Goal: Transaction & Acquisition: Purchase product/service

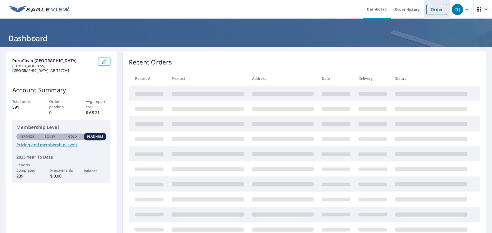
click at [431, 10] on link "Order" at bounding box center [436, 9] width 21 height 11
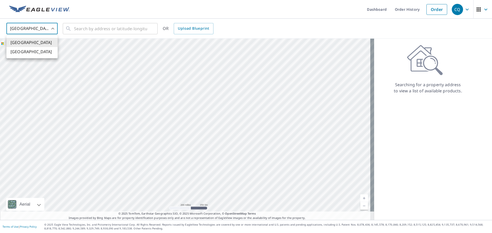
click at [52, 27] on body "CQ CQ Dashboard Order History Order CQ United States US ​ ​ OR Upload Blueprint…" at bounding box center [246, 116] width 492 height 233
click at [43, 58] on ul "United States Canada" at bounding box center [31, 47] width 51 height 23
click at [43, 54] on li "Canada" at bounding box center [31, 51] width 51 height 9
click at [431, 9] on link "Order" at bounding box center [436, 9] width 21 height 11
click at [51, 28] on body "CQ CQ Dashboard Order History Order CQ United States US ​ ​ OR Upload Blueprint…" at bounding box center [246, 116] width 492 height 233
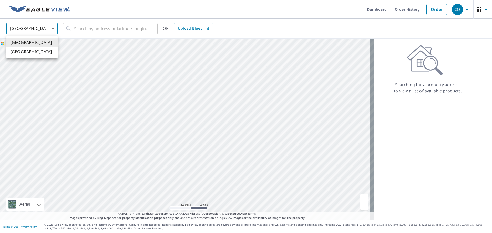
click at [33, 53] on li "Canada" at bounding box center [31, 51] width 51 height 9
type input "CA"
click at [109, 29] on input "text" at bounding box center [110, 29] width 73 height 14
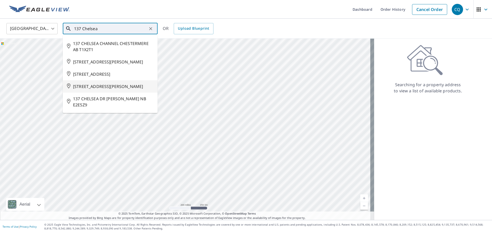
click at [120, 90] on span "137 CHELSEA DR CHESTERMERE AB T1X1Z2" at bounding box center [113, 86] width 80 height 6
type input "137 CHELSEA DR CHESTERMERE AB T1X1Z2"
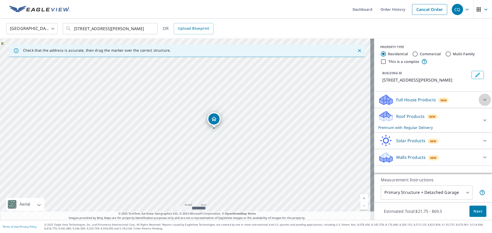
click at [483, 101] on icon at bounding box center [484, 100] width 3 height 2
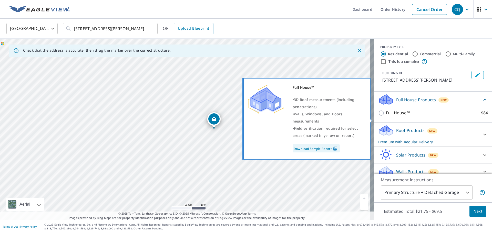
click at [378, 116] on input "Full House™ $84" at bounding box center [382, 113] width 8 height 6
checkbox input "true"
checkbox input "false"
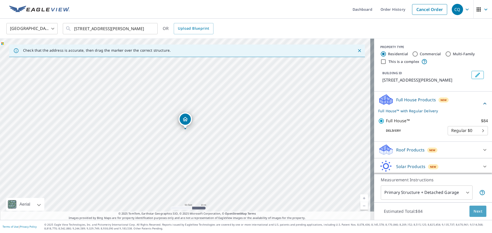
click at [473, 210] on span "Next" at bounding box center [477, 211] width 9 height 6
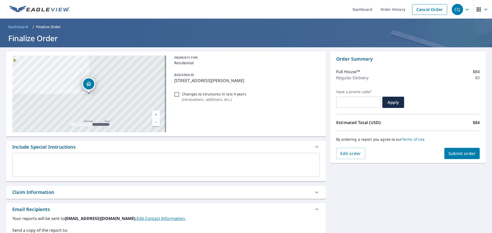
click at [75, 228] on label "Send a copy of the report to:" at bounding box center [165, 230] width 307 height 6
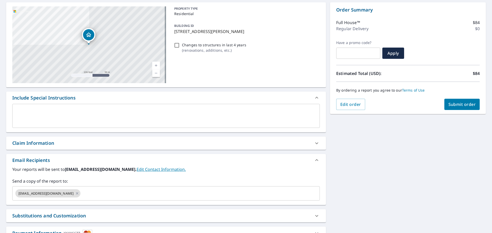
scroll to position [51, 0]
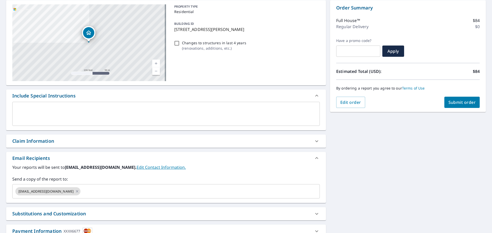
click at [32, 109] on textarea at bounding box center [166, 114] width 300 height 15
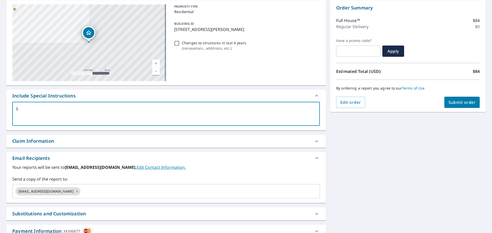
type textarea "5"
type textarea "x"
type textarea "58"
type textarea "x"
type textarea "581"
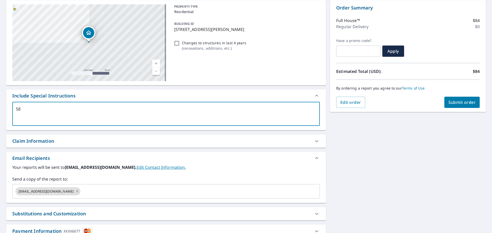
type textarea "x"
type textarea "5818"
type textarea "x"
type textarea "5818-"
type textarea "x"
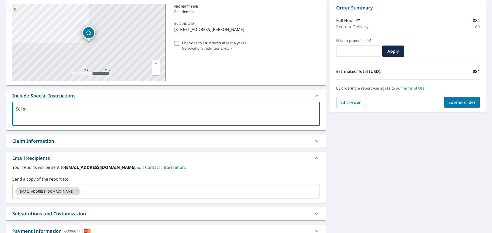
type textarea "5818-E"
type textarea "x"
type textarea "5818-EX"
type textarea "x"
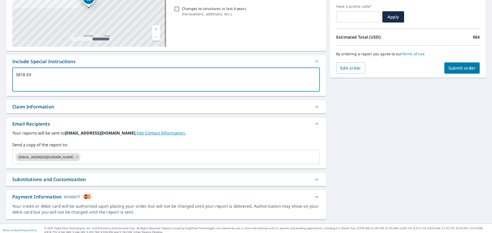
scroll to position [89, 0]
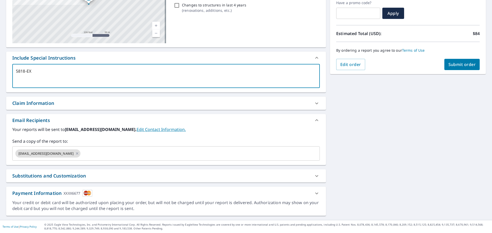
type textarea "5818-EX"
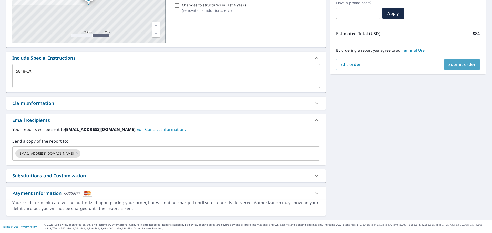
click at [460, 63] on span "Submit order" at bounding box center [461, 65] width 27 height 6
type textarea "x"
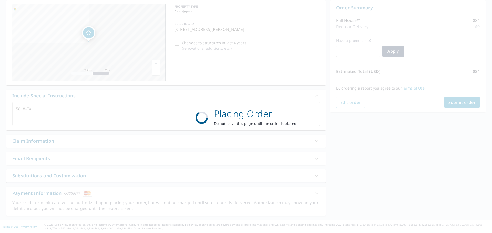
scroll to position [51, 0]
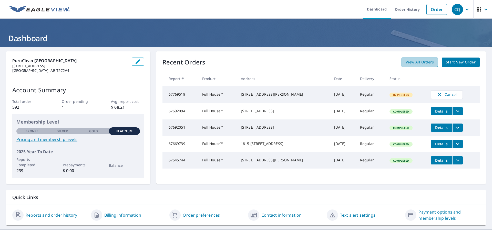
click at [415, 61] on span "View All Orders" at bounding box center [419, 62] width 28 height 6
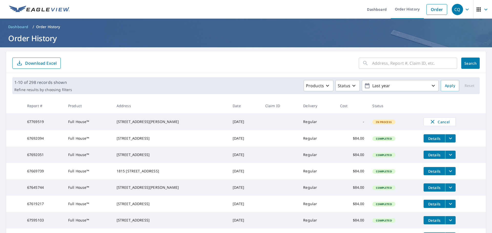
click at [447, 207] on icon "filesDropdownBtn-67619217" at bounding box center [450, 204] width 6 height 6
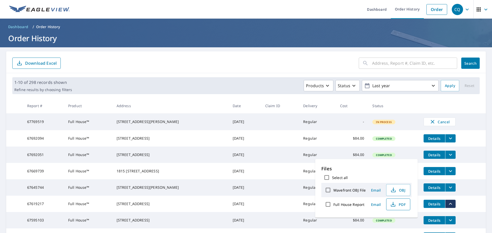
click at [402, 205] on span "PDF" at bounding box center [397, 205] width 16 height 6
